Goal: Task Accomplishment & Management: Use online tool/utility

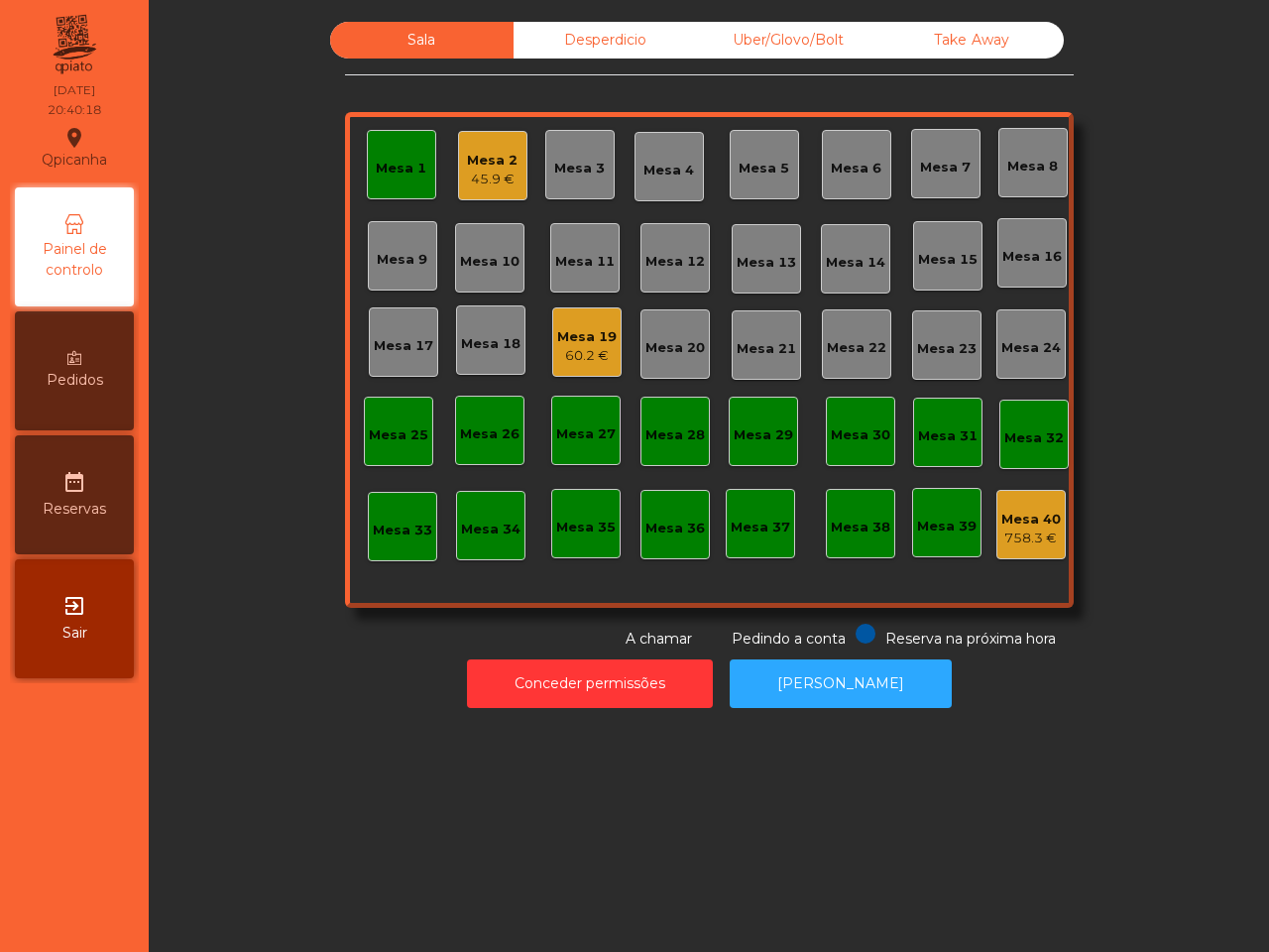
click at [568, 343] on div "Mesa 19" at bounding box center [587, 337] width 60 height 20
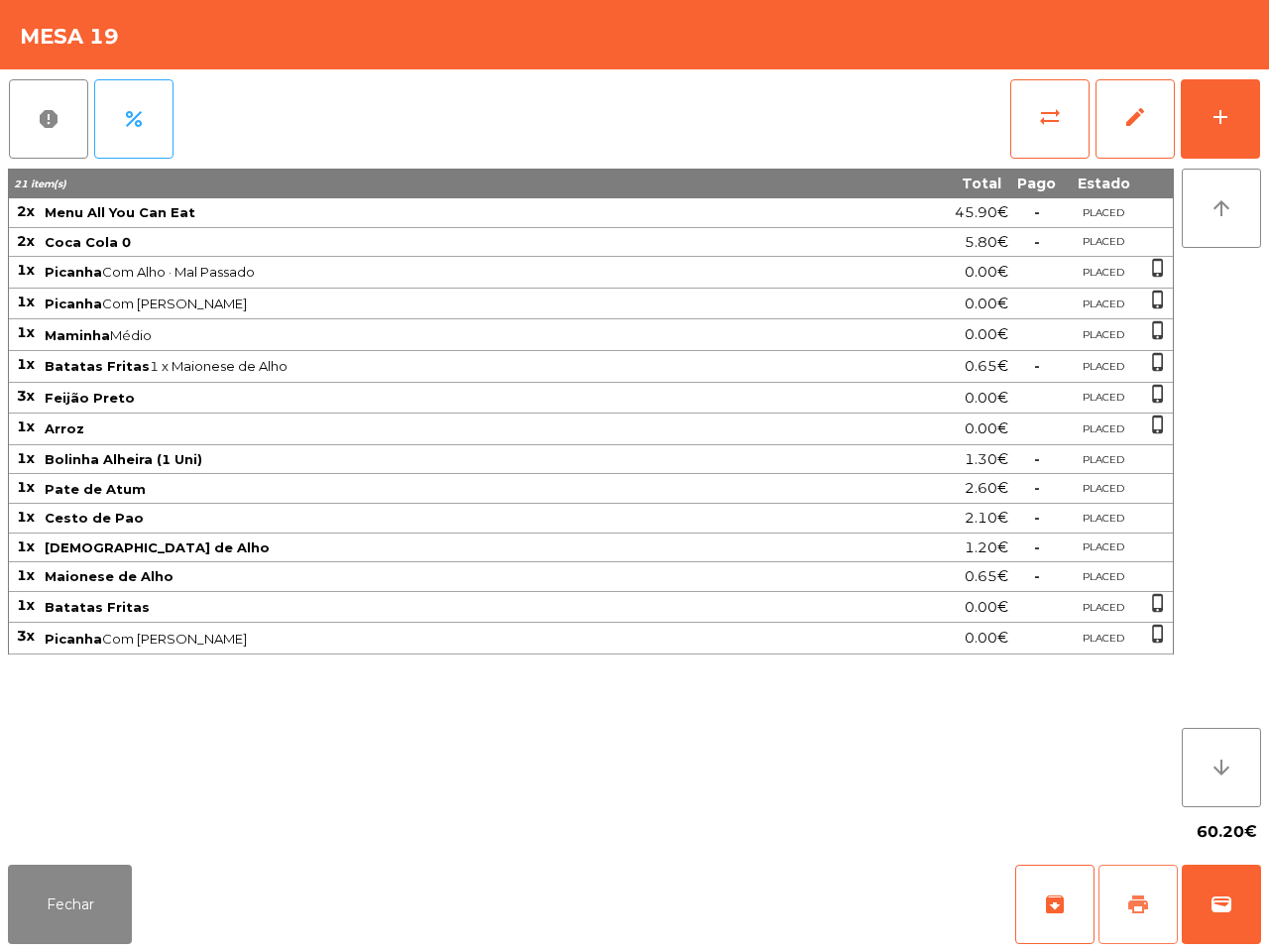
click at [1133, 900] on span "print" at bounding box center [1138, 904] width 24 height 24
click at [1266, 917] on div "Fechar archive print wallet" at bounding box center [634, 904] width 1269 height 95
click at [1194, 903] on button "wallet" at bounding box center [1221, 904] width 79 height 79
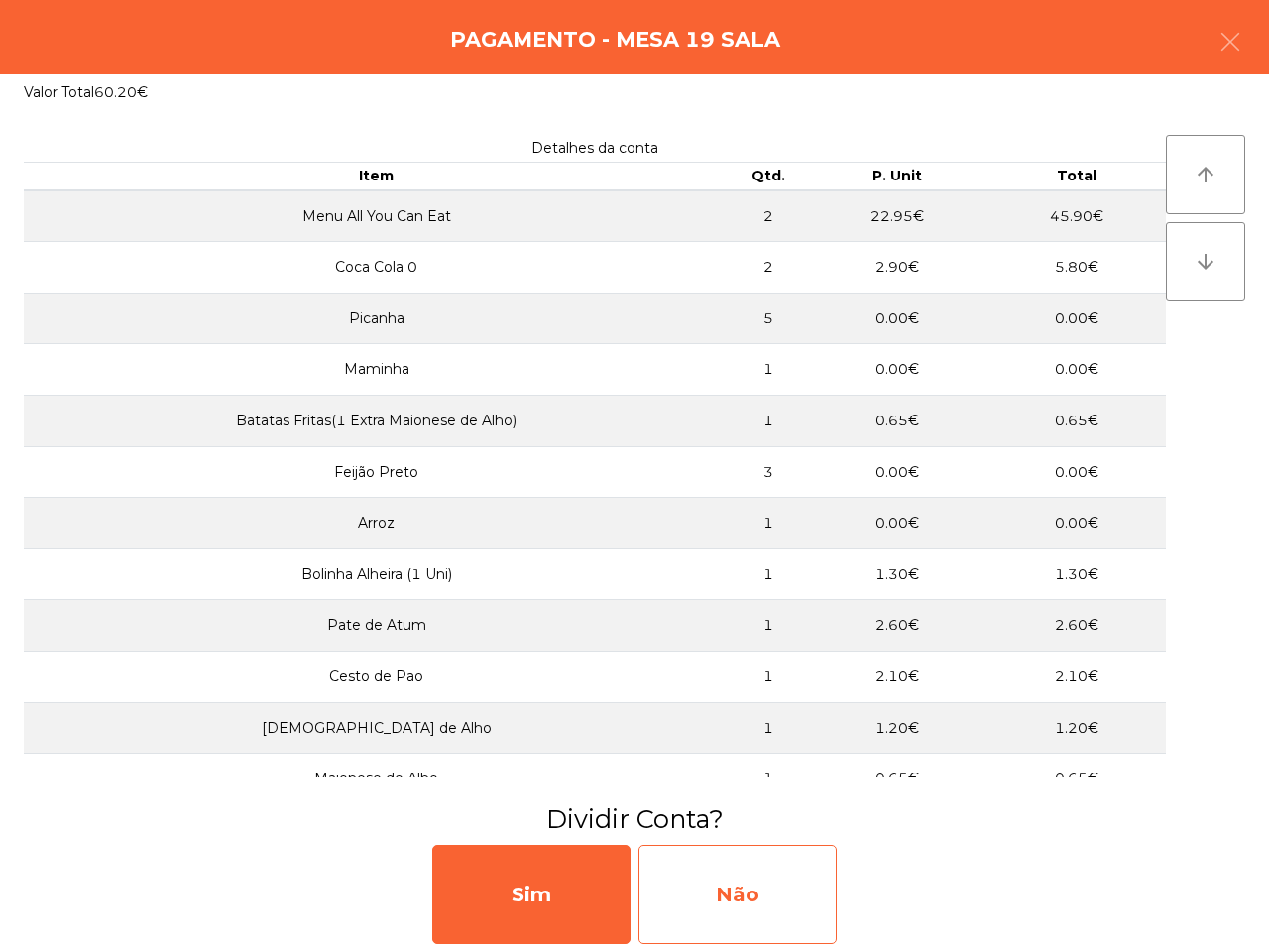
click at [784, 880] on div "Não" at bounding box center [738, 894] width 199 height 99
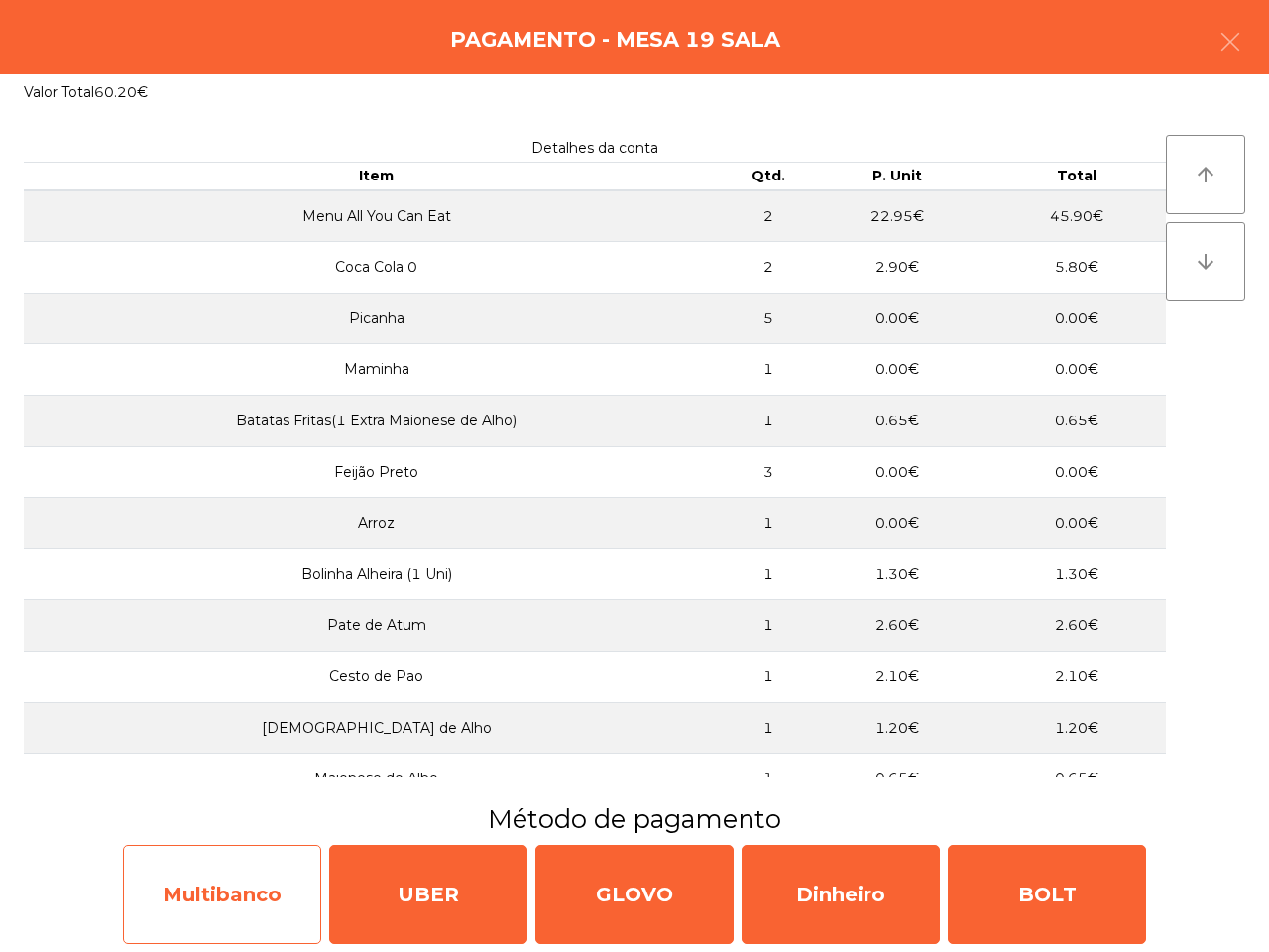
click at [255, 898] on div "Multibanco" at bounding box center [223, 894] width 199 height 99
select select "**"
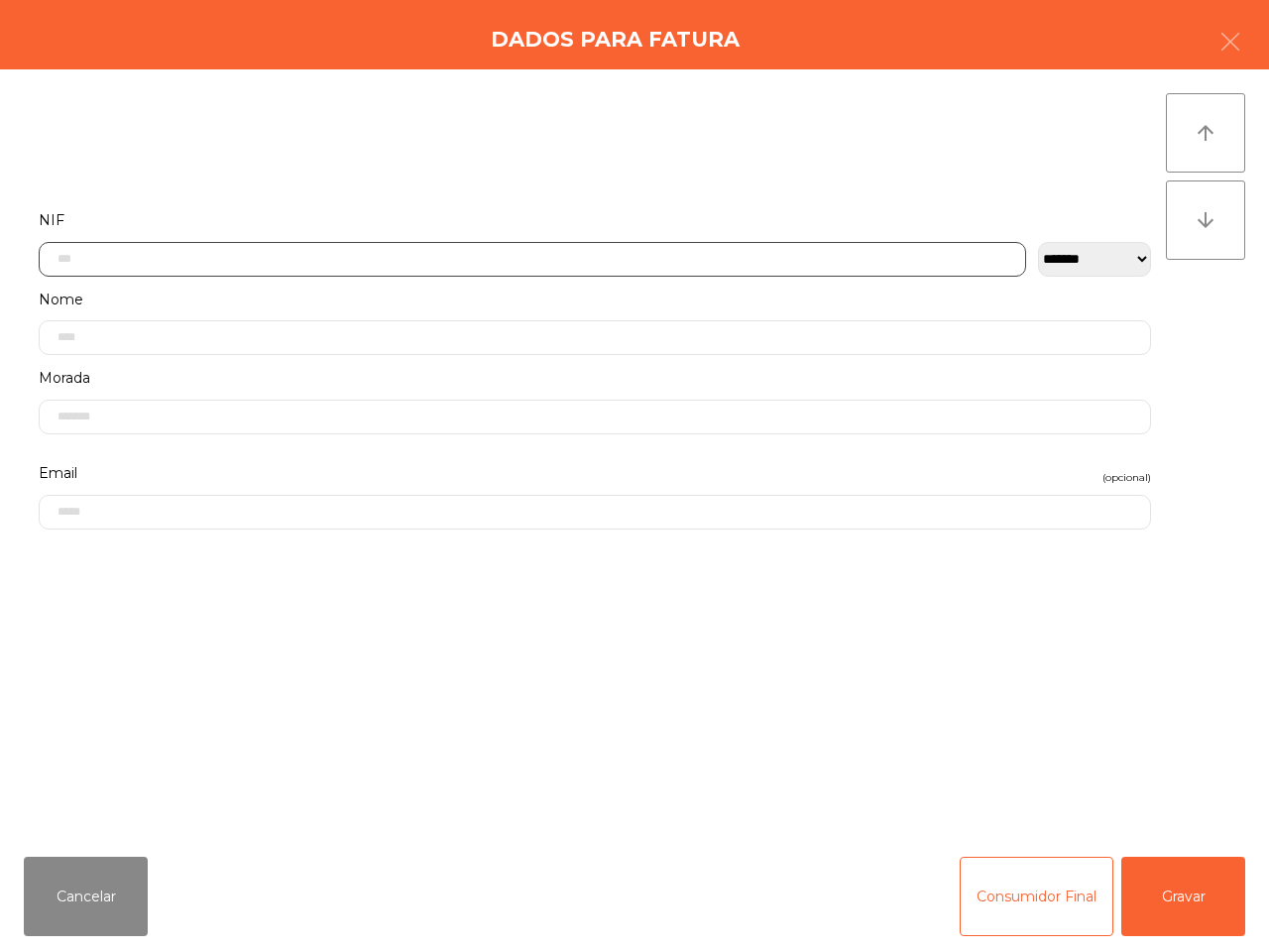
click at [357, 260] on input "text" at bounding box center [533, 258] width 988 height 35
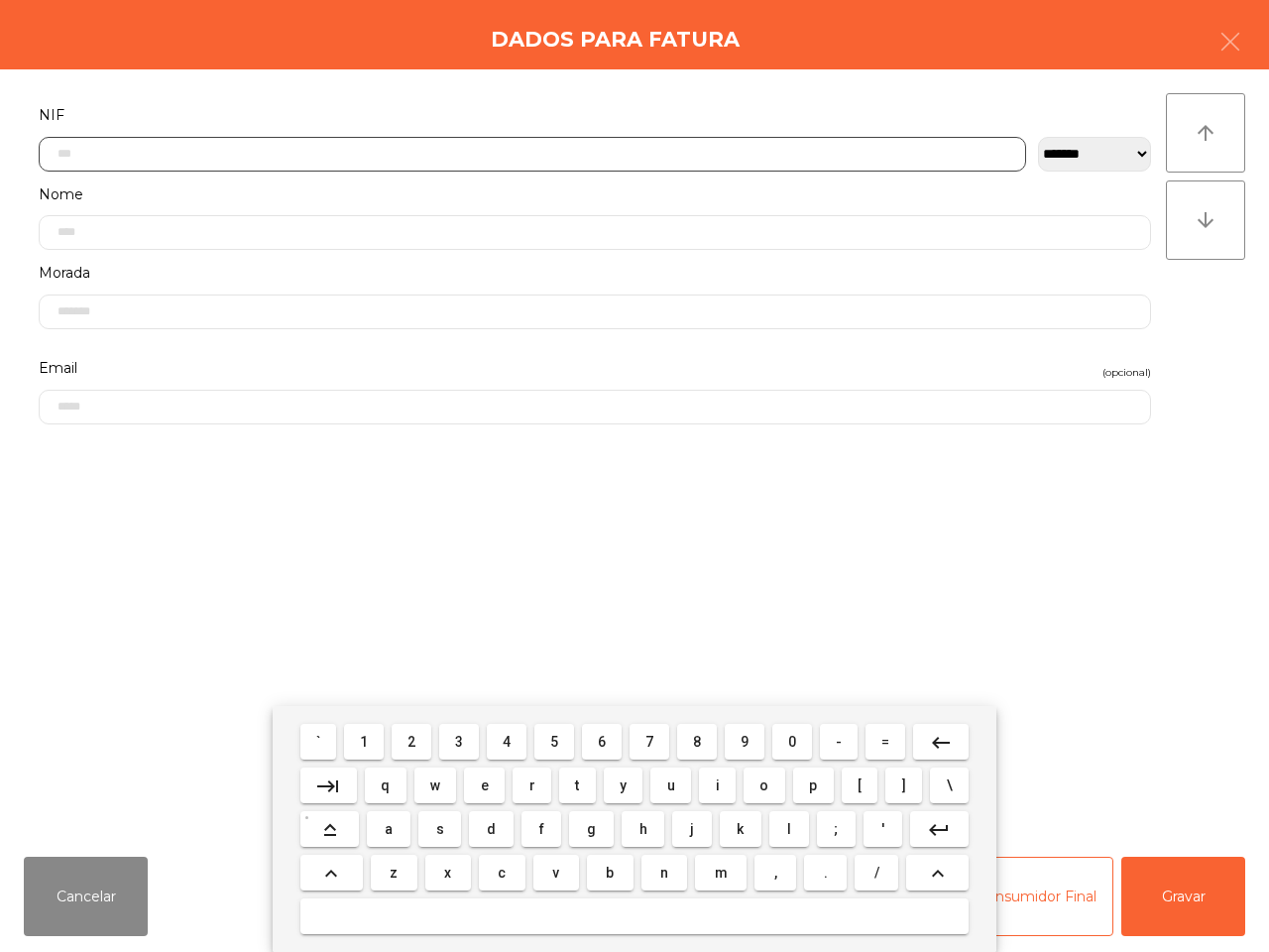
scroll to position [111, 0]
click at [557, 746] on span "5" at bounding box center [555, 741] width 8 height 16
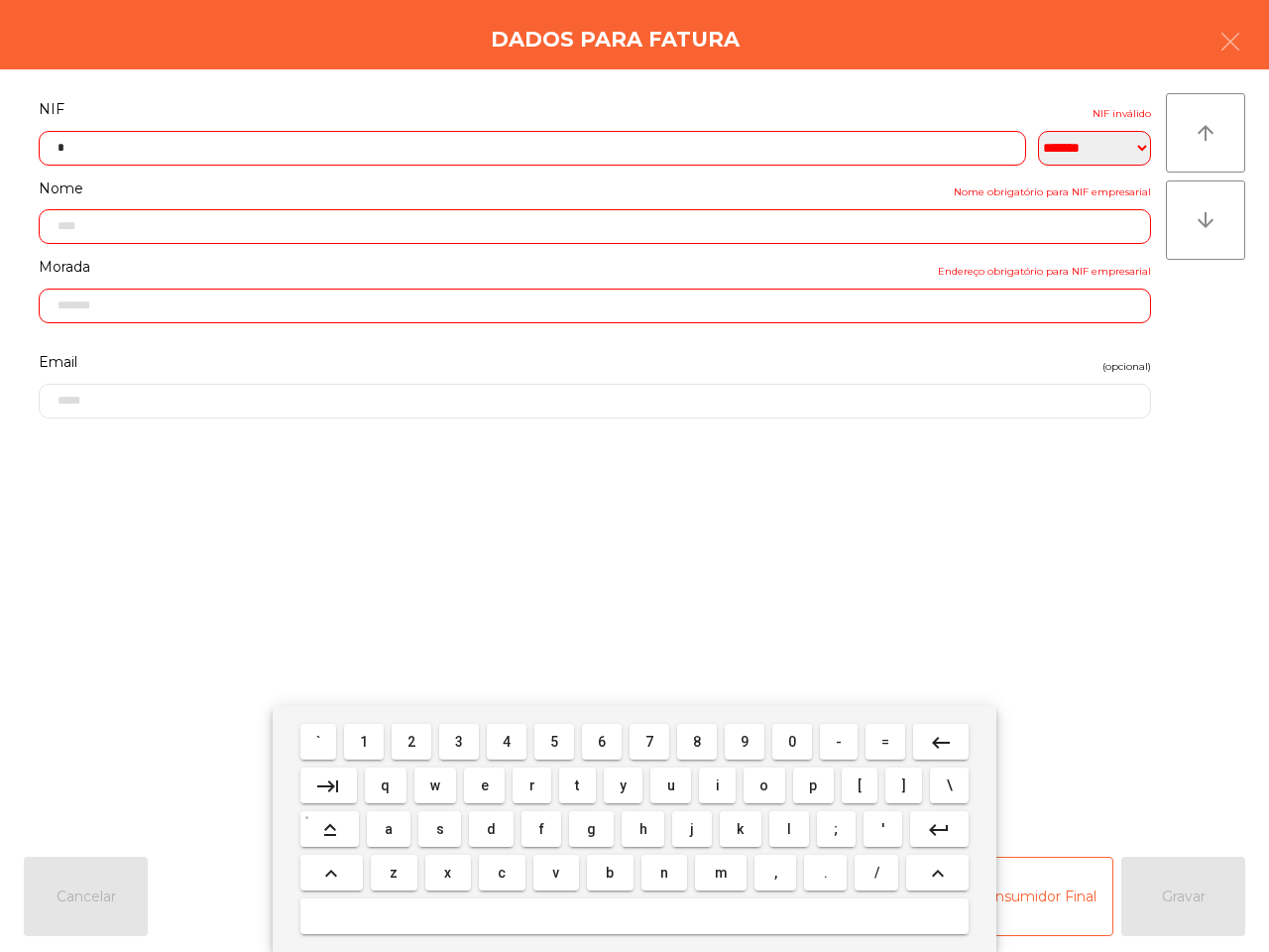
drag, startPoint x: 368, startPoint y: 734, endPoint x: 390, endPoint y: 735, distance: 22.0
click at [368, 735] on span "1" at bounding box center [364, 741] width 8 height 16
click at [647, 736] on span "7" at bounding box center [649, 741] width 8 height 16
click at [603, 734] on span "6" at bounding box center [602, 741] width 8 height 16
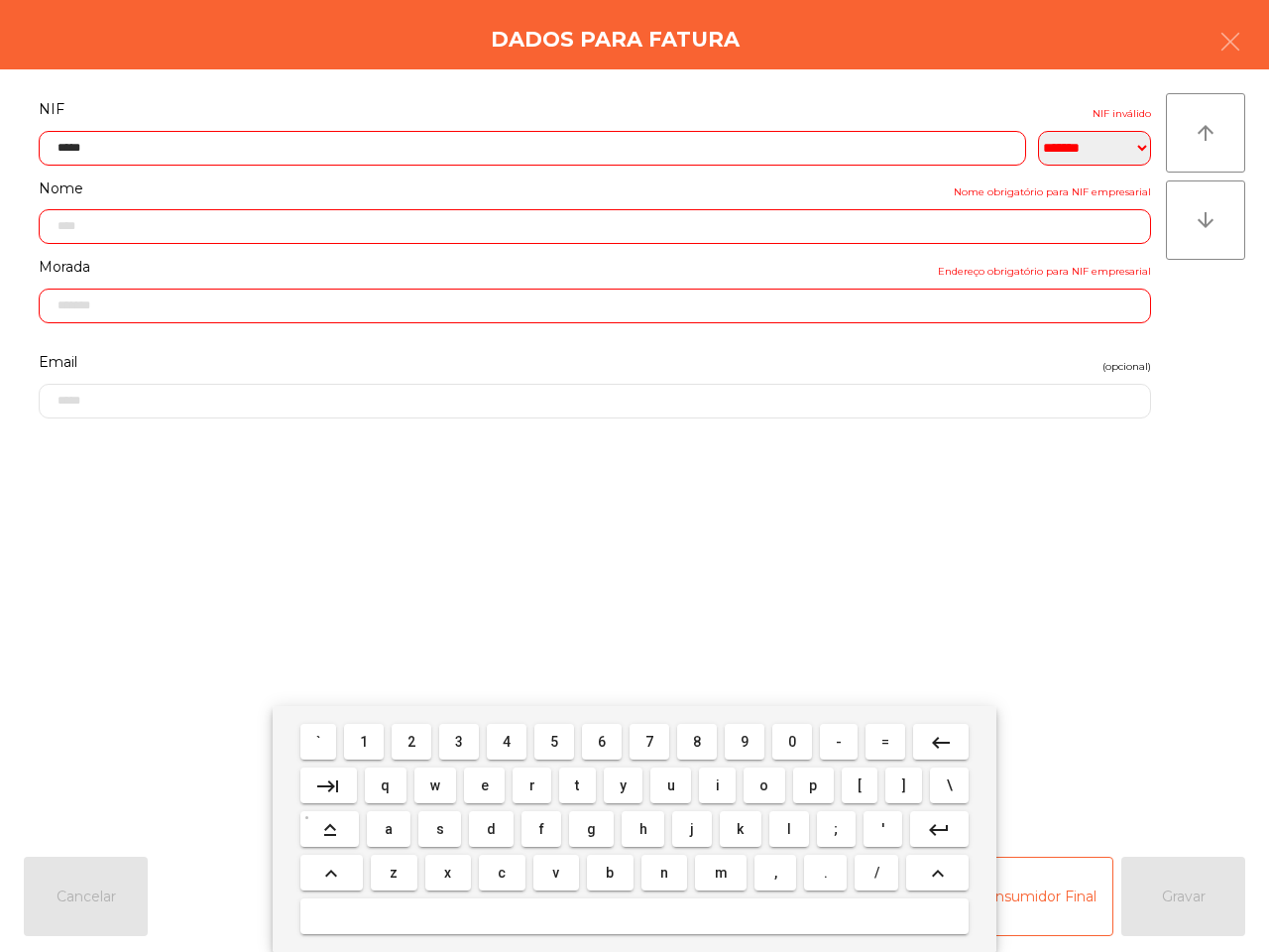
click at [362, 734] on button "1" at bounding box center [364, 741] width 40 height 36
click at [365, 736] on span "1" at bounding box center [364, 741] width 8 height 16
click at [563, 739] on button "5" at bounding box center [555, 741] width 40 height 36
click at [419, 738] on button "2" at bounding box center [411, 741] width 40 height 36
type input "*********"
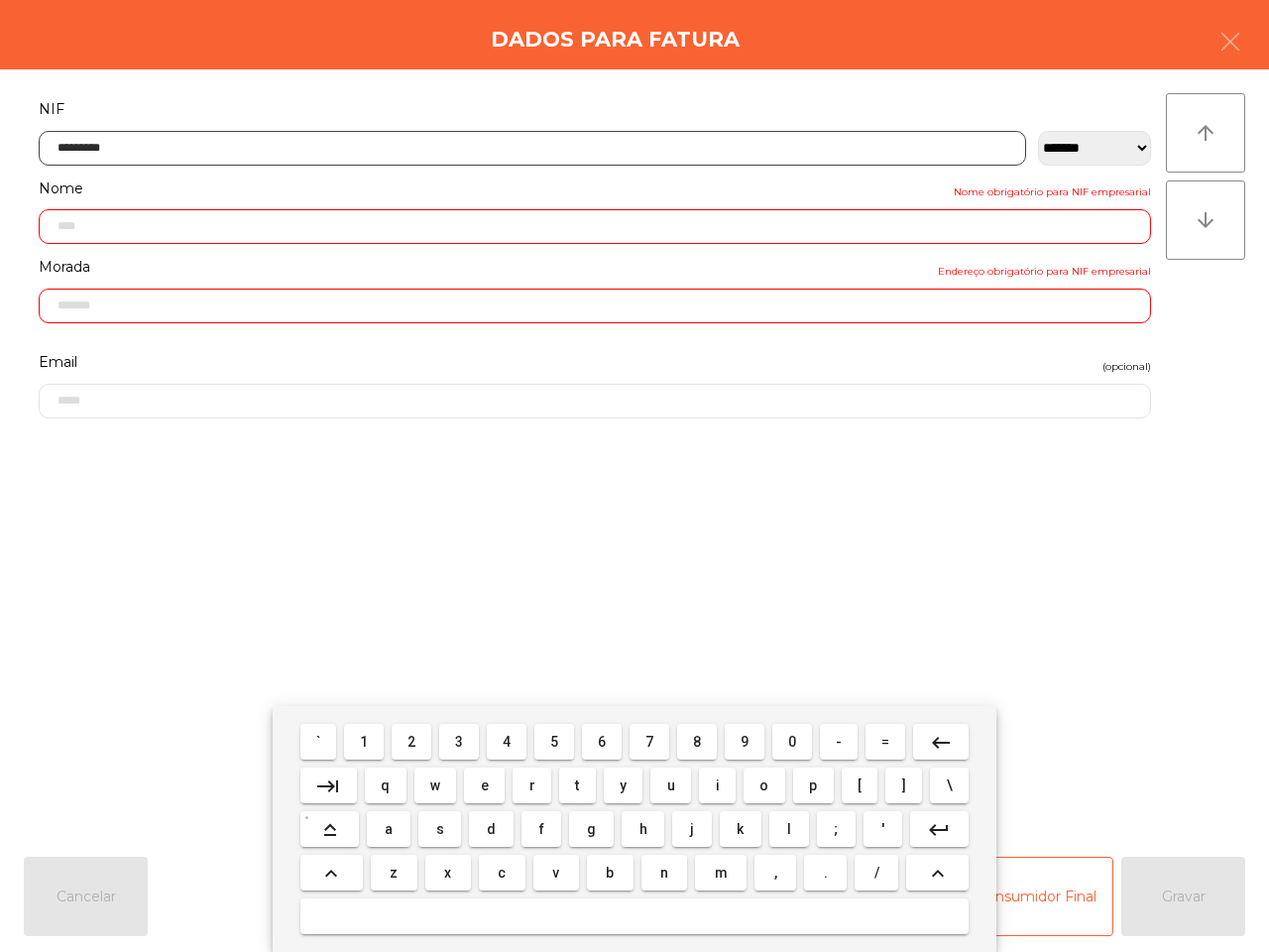
type input "**********"
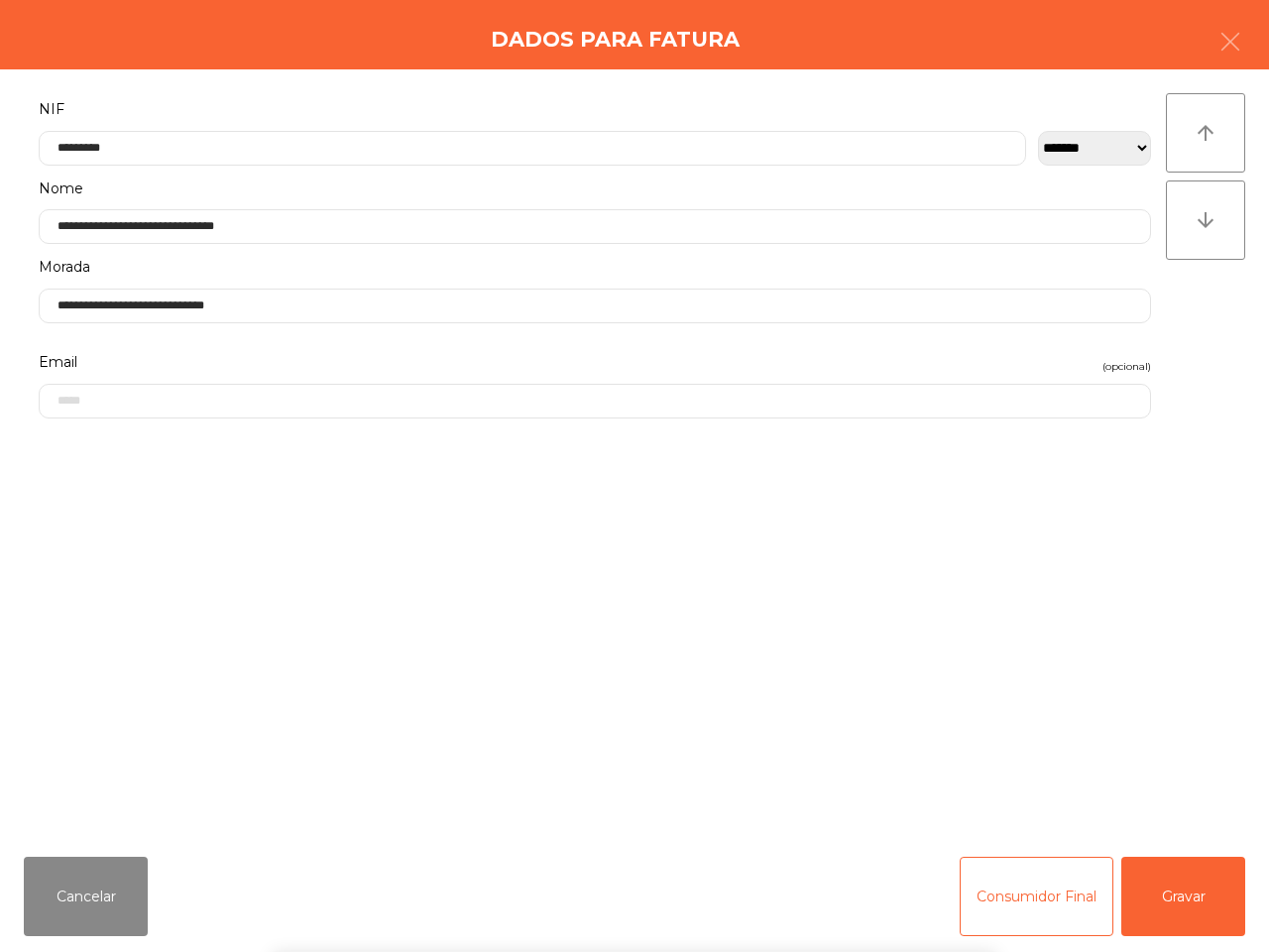
click at [1178, 895] on div "` 1 2 3 4 5 6 7 8 9 0 - = keyboard_backspace keyboard_tab q w e r t y u i o p […" at bounding box center [634, 828] width 1269 height 245
click at [1177, 909] on div "` 1 2 3 4 5 6 7 8 9 0 - = keyboard_backspace keyboard_tab q w e r t y u i o p […" at bounding box center [634, 828] width 1269 height 245
click at [1168, 887] on button "Gravar" at bounding box center [1183, 896] width 124 height 79
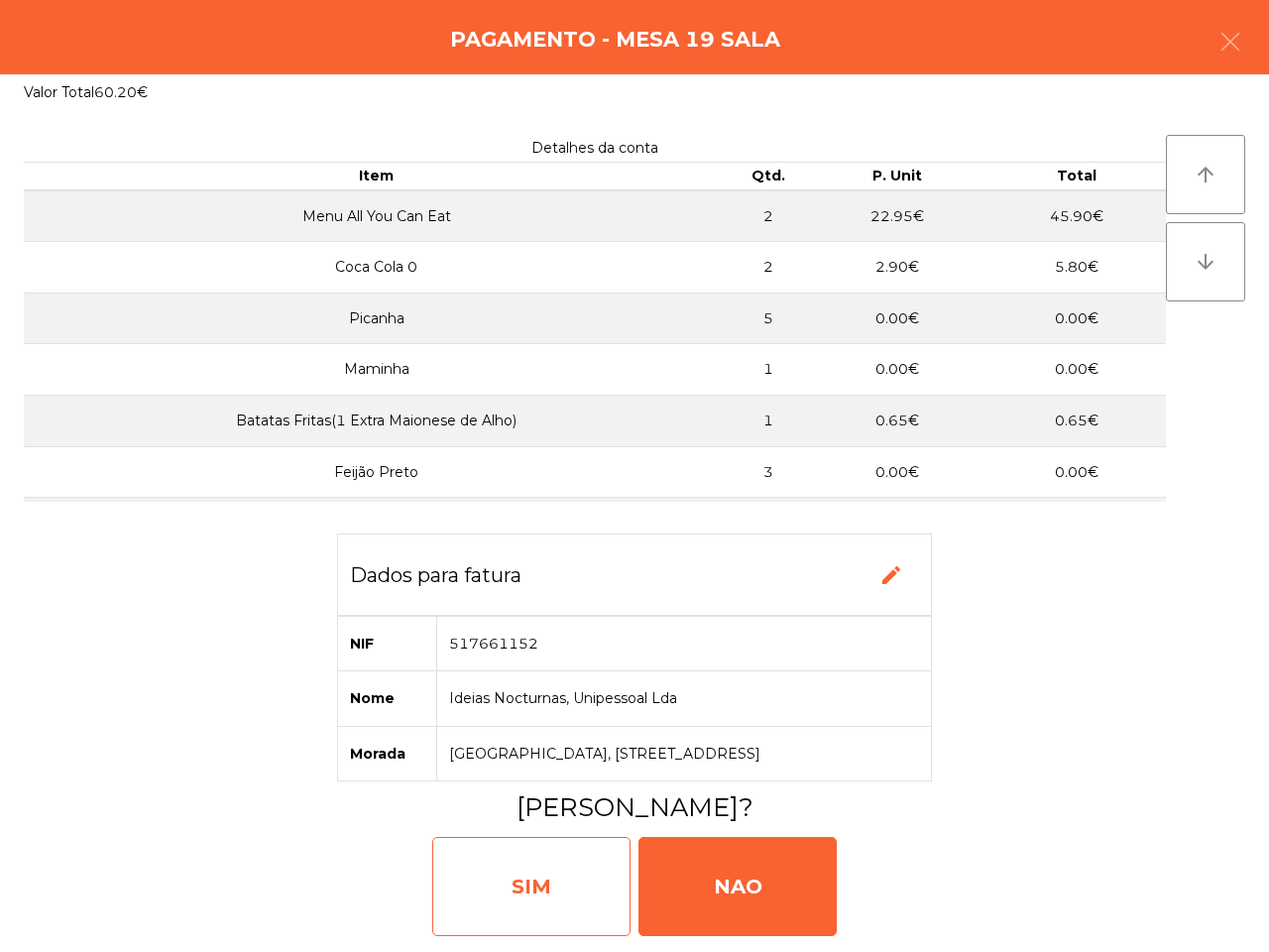
click at [577, 866] on div "SIM" at bounding box center [532, 886] width 199 height 99
